Goal: Information Seeking & Learning: Stay updated

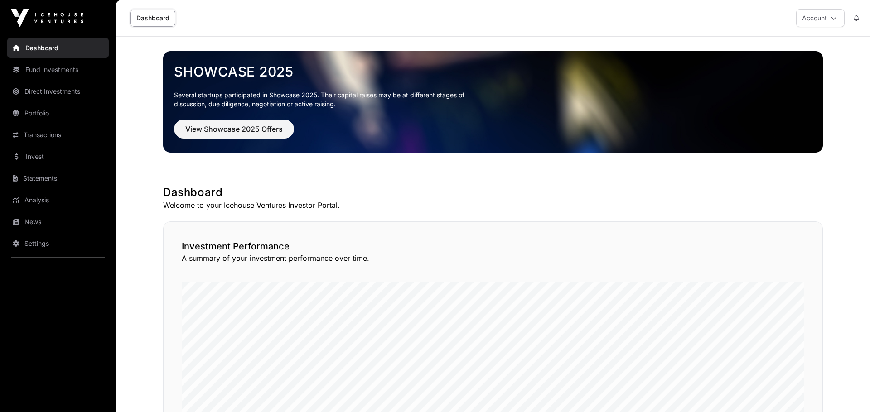
click at [50, 224] on link "News" at bounding box center [57, 222] width 101 height 20
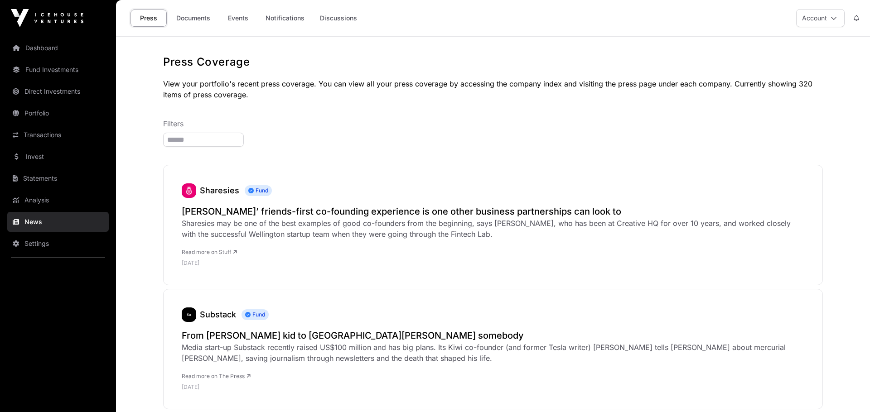
click at [197, 19] on link "Documents" at bounding box center [193, 18] width 46 height 17
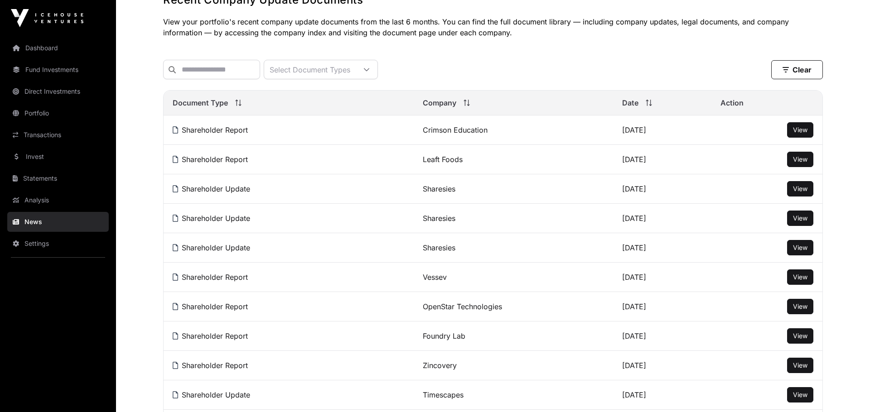
scroll to position [63, 0]
click at [804, 248] on span "View" at bounding box center [800, 247] width 14 height 8
click at [800, 225] on button "View" at bounding box center [800, 217] width 26 height 15
click at [800, 218] on span "View" at bounding box center [800, 218] width 14 height 8
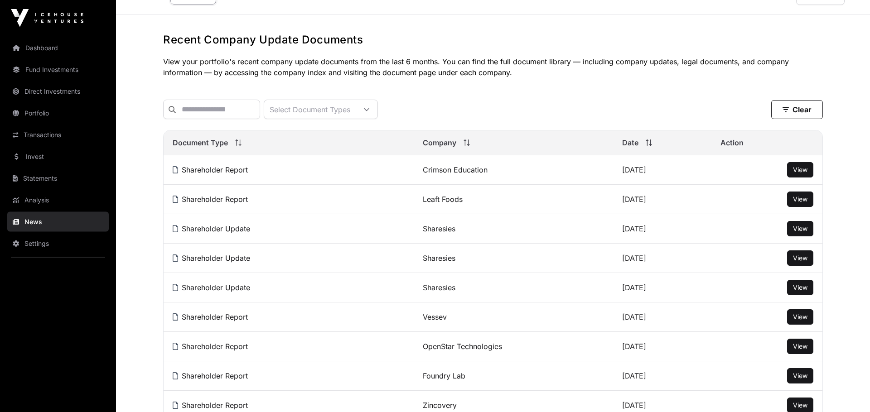
scroll to position [0, 0]
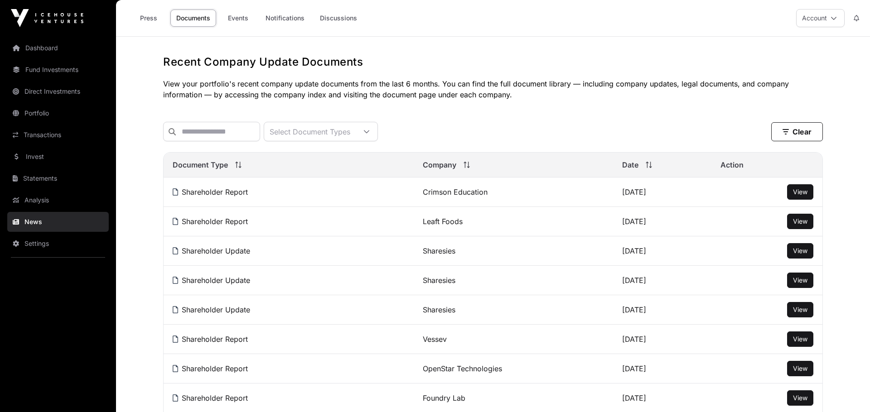
click at [55, 135] on link "Transactions" at bounding box center [57, 135] width 101 height 20
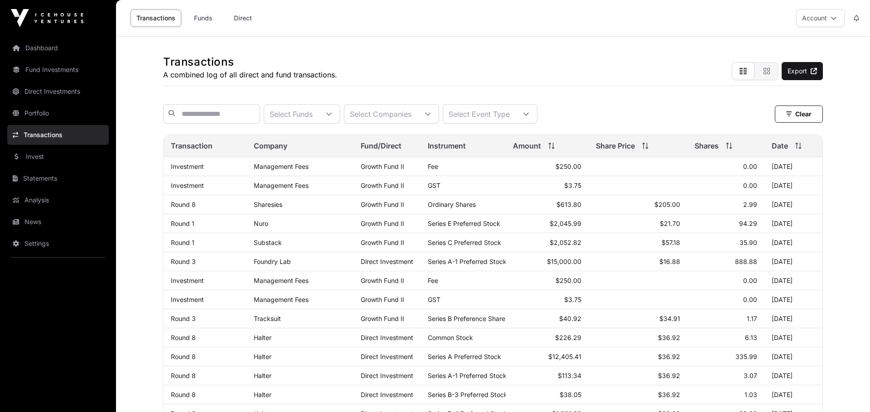
click at [60, 230] on link "News" at bounding box center [57, 222] width 101 height 20
